Goal: Information Seeking & Learning: Learn about a topic

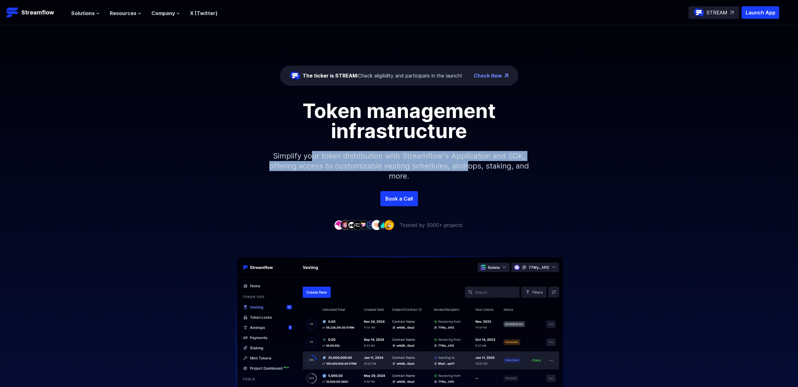
drag, startPoint x: 311, startPoint y: 157, endPoint x: 478, endPoint y: 167, distance: 167.8
click at [478, 167] on p "Simplify your token distribution with Streamflow's Application and SDK, offerin…" at bounding box center [399, 166] width 270 height 50
click at [479, 169] on p "Simplify your token distribution with Streamflow's Application and SDK, offerin…" at bounding box center [399, 166] width 270 height 50
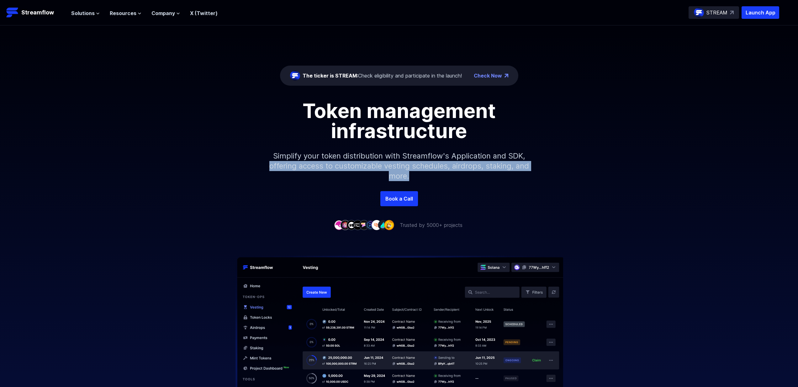
drag, startPoint x: 281, startPoint y: 166, endPoint x: 449, endPoint y: 176, distance: 167.8
click at [449, 176] on p "Simplify your token distribution with Streamflow's Application and SDK, offerin…" at bounding box center [399, 166] width 270 height 50
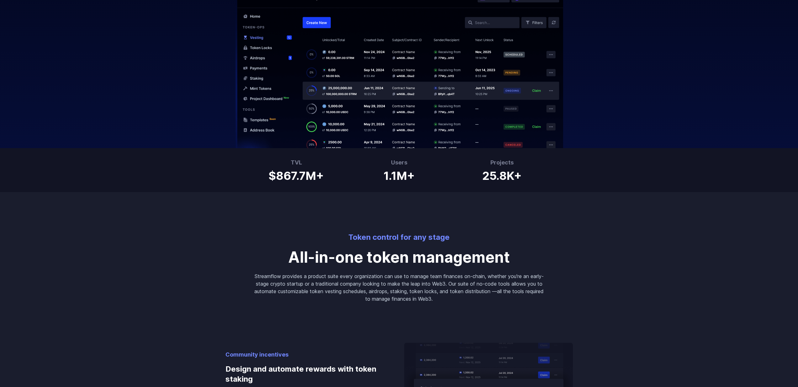
scroll to position [398, 0]
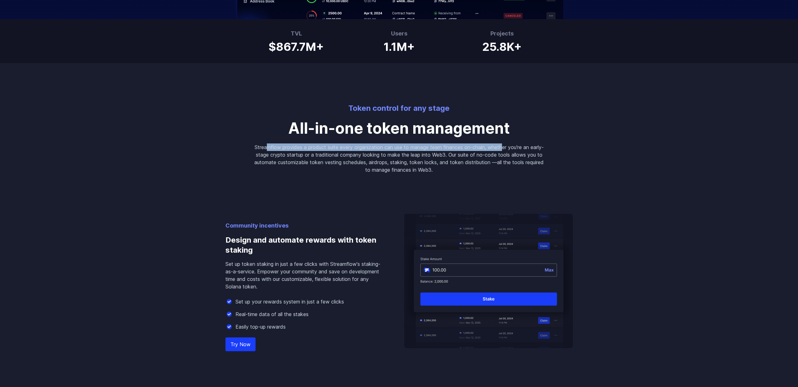
drag, startPoint x: 271, startPoint y: 148, endPoint x: 513, endPoint y: 150, distance: 241.5
click at [513, 150] on p "Streamflow provides a product suite every organization can use to manage team f…" at bounding box center [399, 158] width 291 height 30
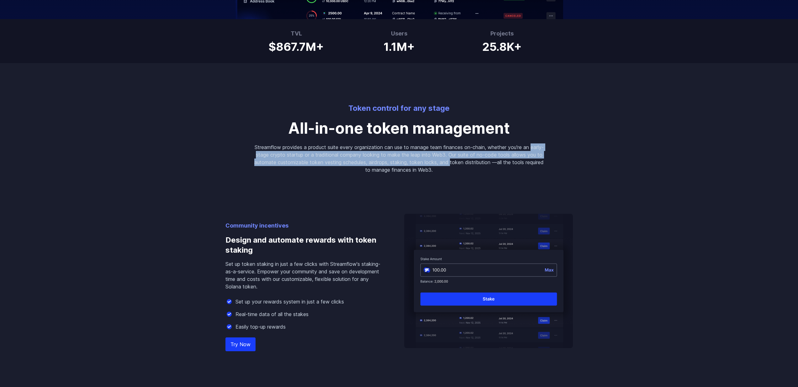
drag, startPoint x: 255, startPoint y: 156, endPoint x: 470, endPoint y: 161, distance: 214.9
click at [470, 161] on p "Streamflow provides a product suite every organization can use to manage team f…" at bounding box center [399, 158] width 291 height 30
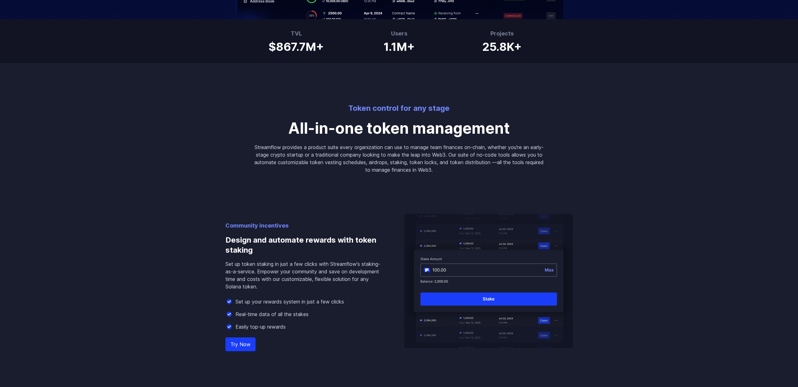
click at [303, 176] on div "Community incentives Design and automate rewards with token staking Set up toke…" at bounding box center [400, 344] width 358 height 342
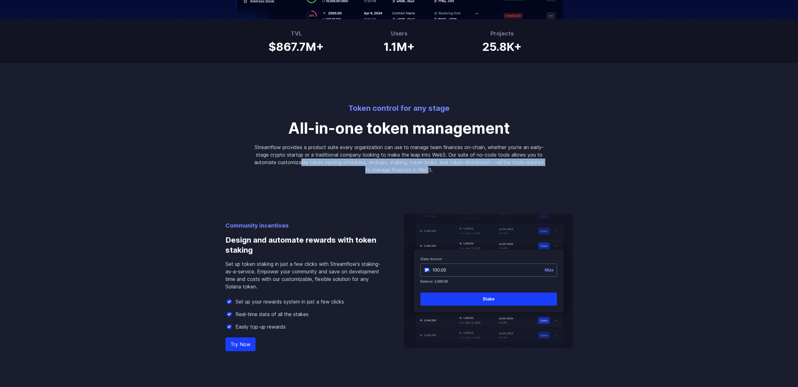
drag, startPoint x: 319, startPoint y: 162, endPoint x: 439, endPoint y: 168, distance: 120.3
click at [439, 168] on p "Streamflow provides a product suite every organization can use to manage team f…" at bounding box center [399, 158] width 291 height 30
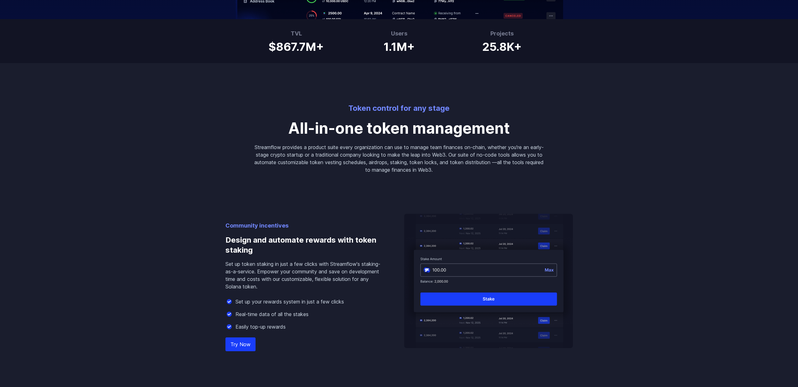
click at [455, 172] on p "Streamflow provides a product suite every organization can use to manage team f…" at bounding box center [399, 158] width 291 height 30
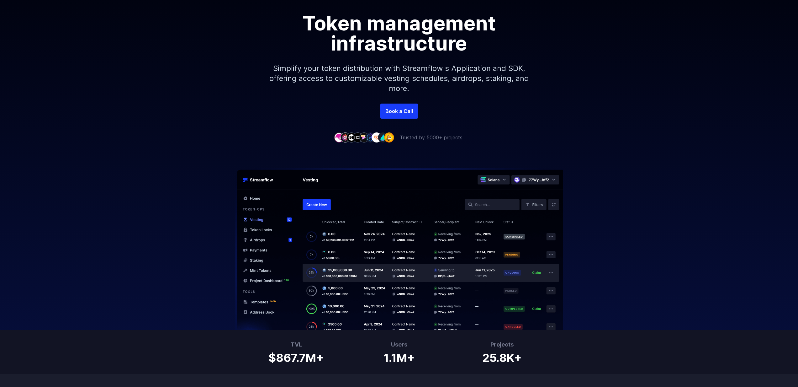
scroll to position [0, 0]
